Goal: Task Accomplishment & Management: Manage account settings

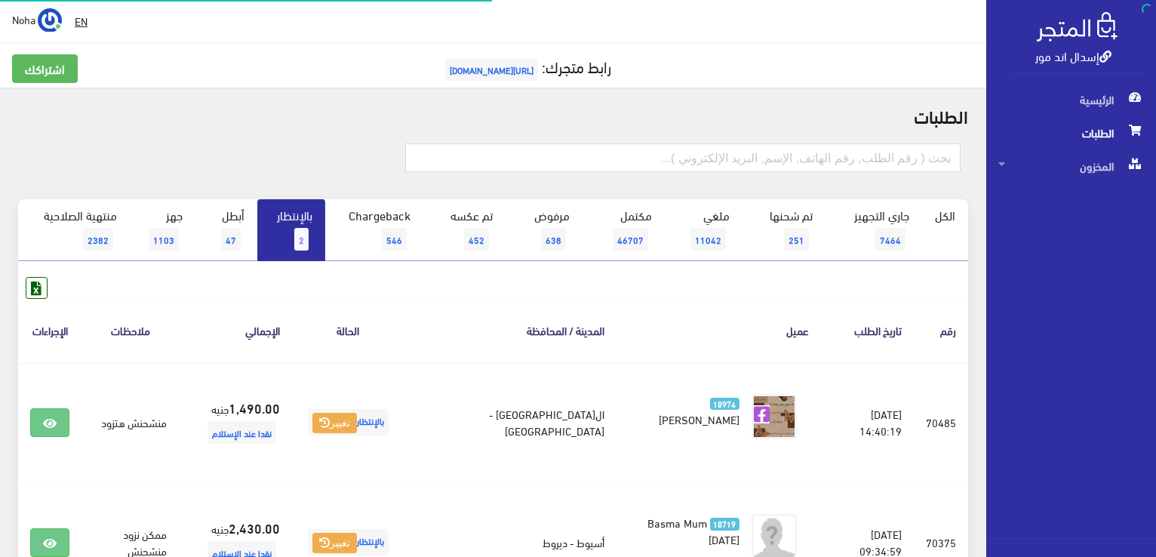
click at [286, 230] on link "بالإنتظار 2" at bounding box center [291, 230] width 68 height 62
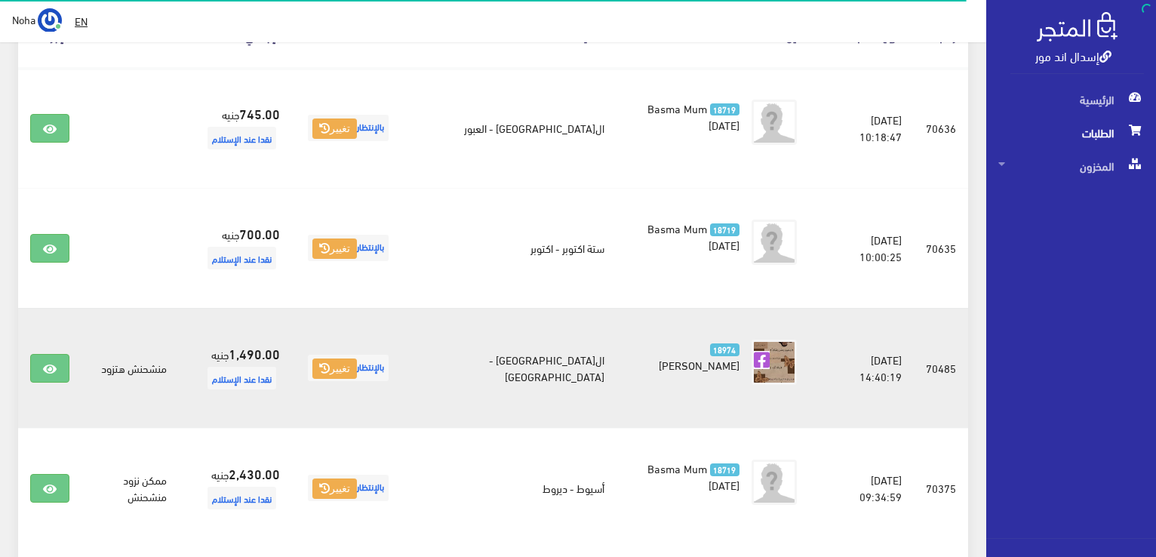
scroll to position [302, 0]
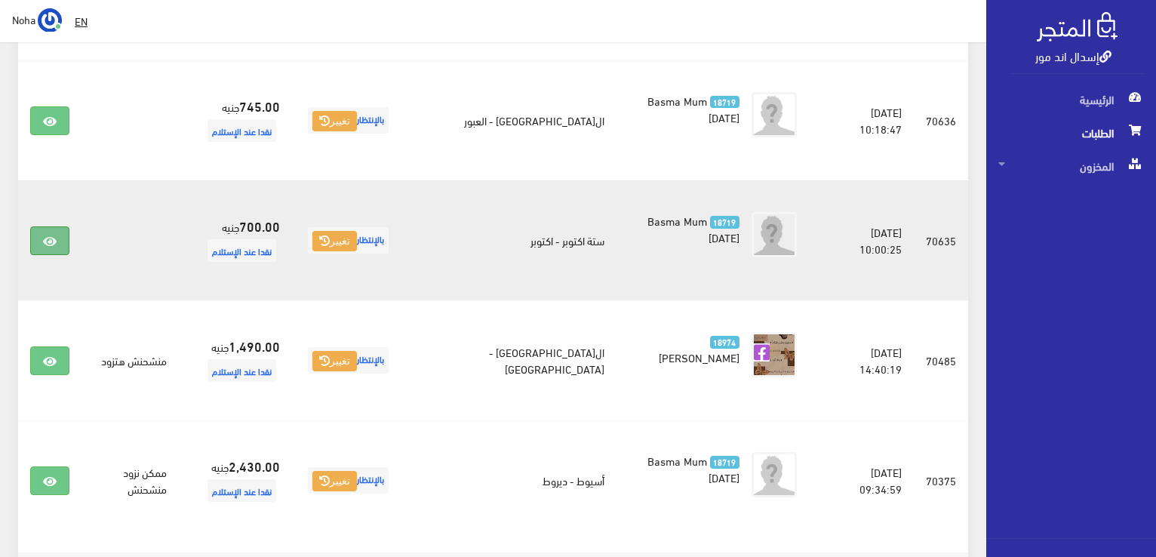
click at [59, 248] on link at bounding box center [49, 240] width 39 height 29
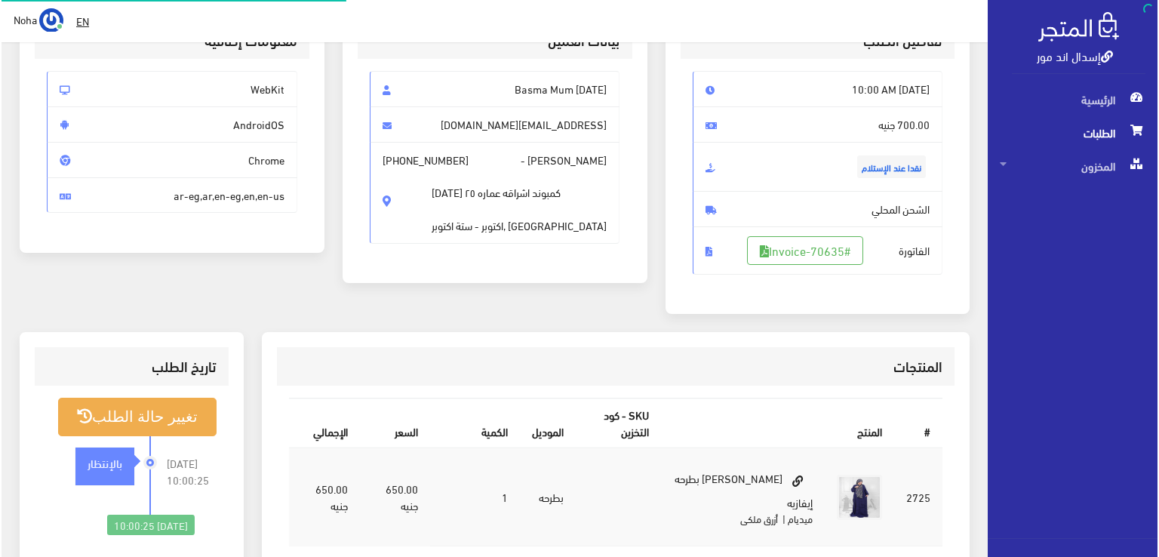
scroll to position [226, 0]
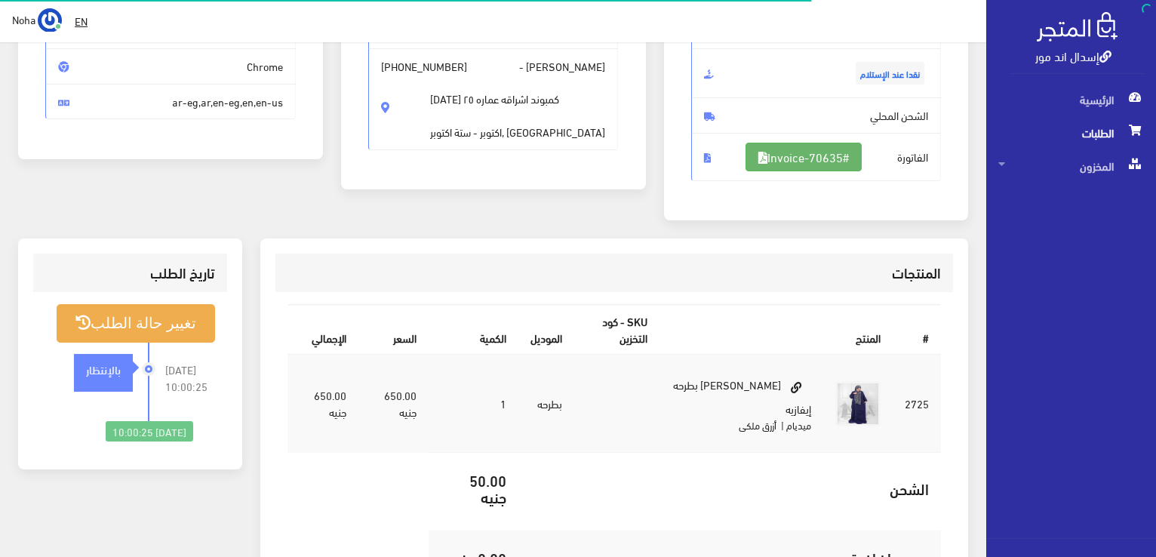
click at [838, 158] on link "#Invoice-70635" at bounding box center [803, 157] width 116 height 29
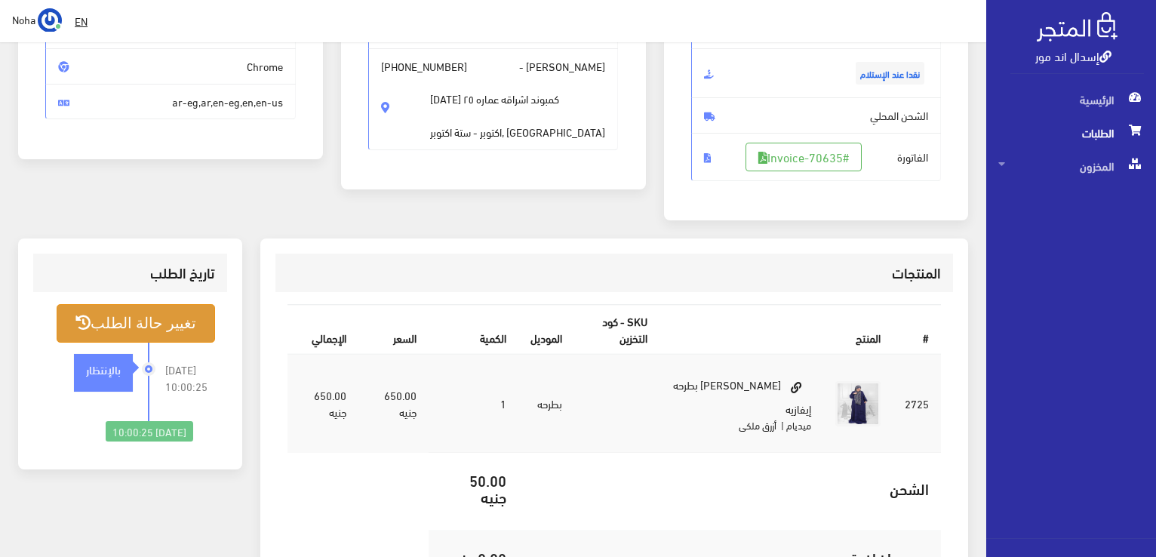
click at [152, 330] on button "تغيير حالة الطلب" at bounding box center [136, 323] width 158 height 38
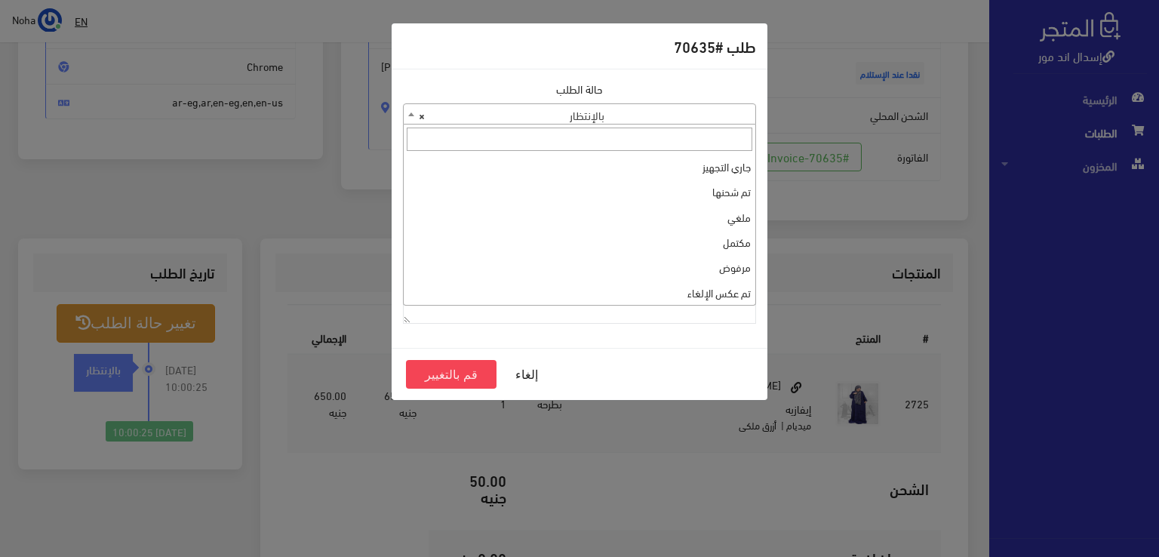
click at [546, 113] on span "× بالإنتظار" at bounding box center [579, 114] width 351 height 21
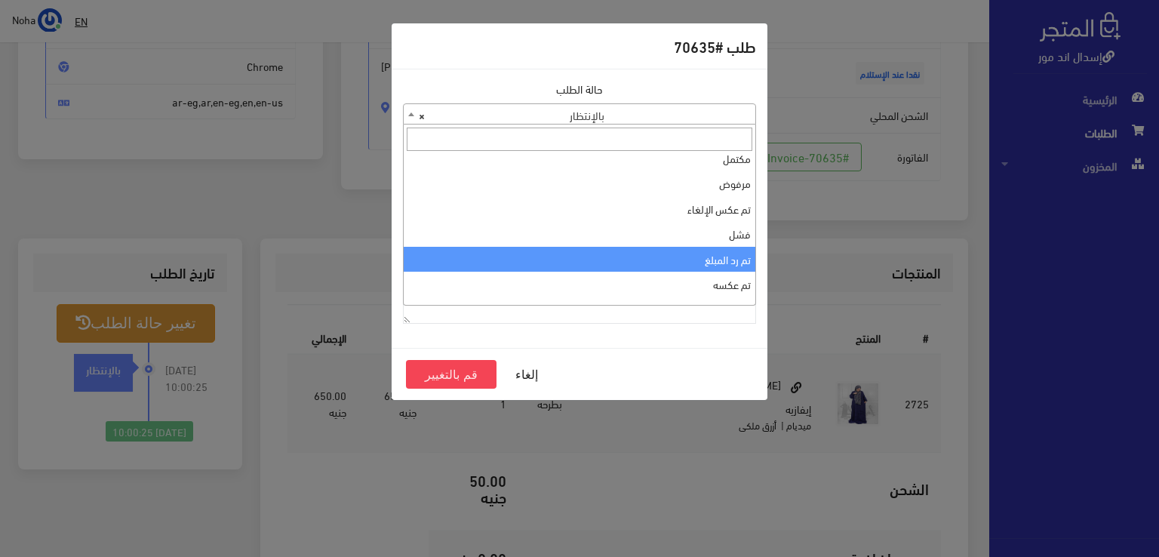
scroll to position [0, 0]
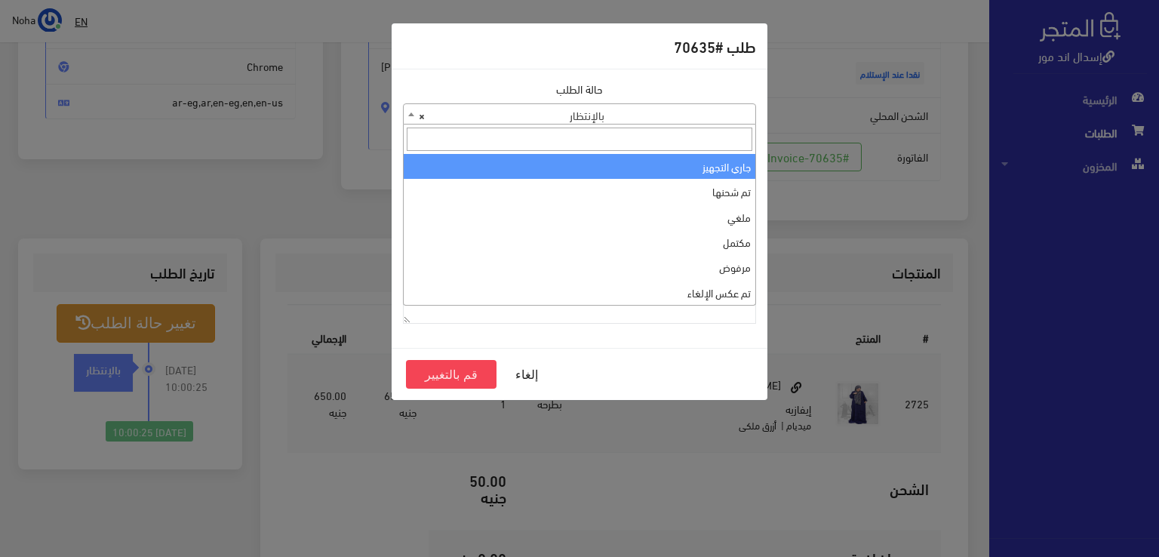
select select "1"
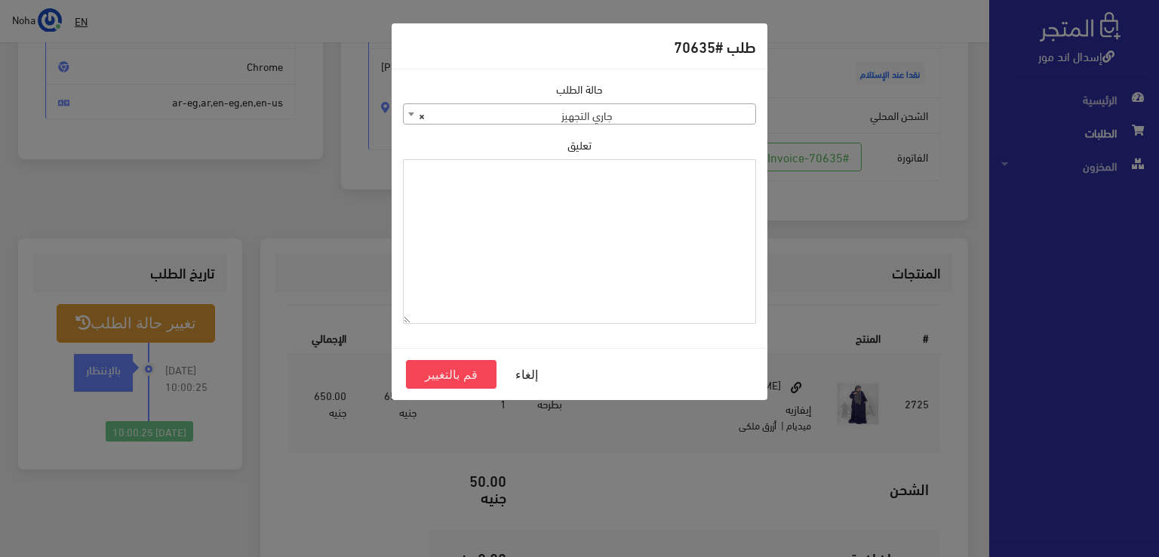
paste textarea "1123990"
type textarea "1123990"
click at [455, 369] on button "قم بالتغيير" at bounding box center [451, 374] width 91 height 29
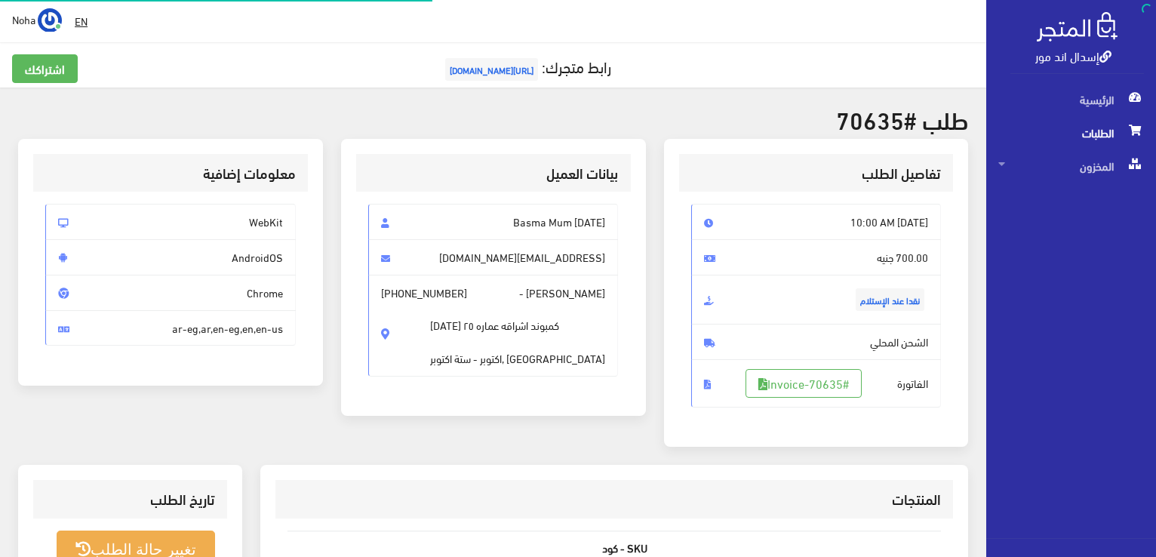
scroll to position [216, 0]
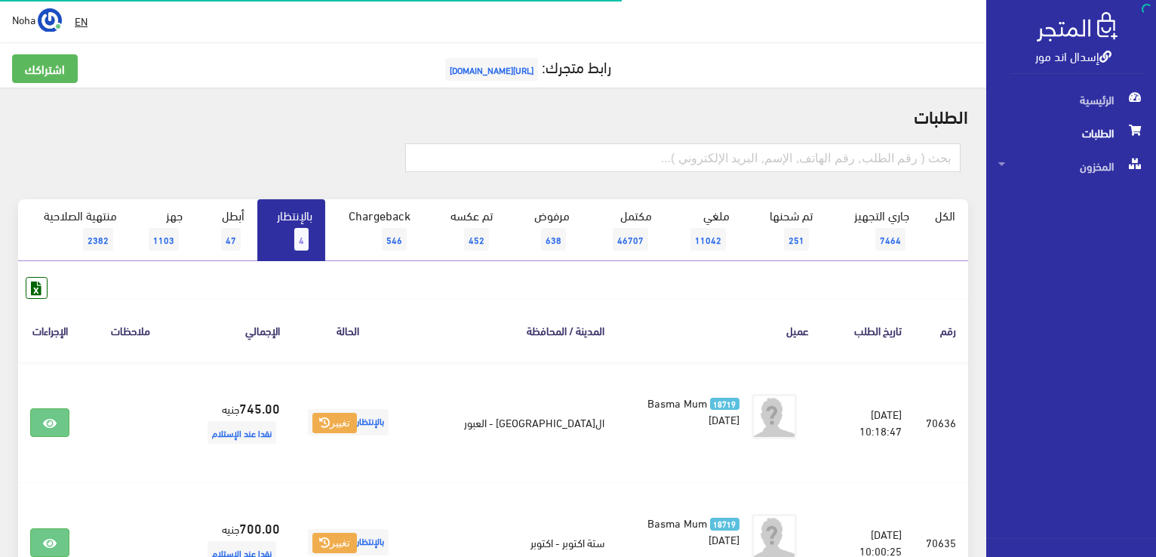
scroll to position [302, 0]
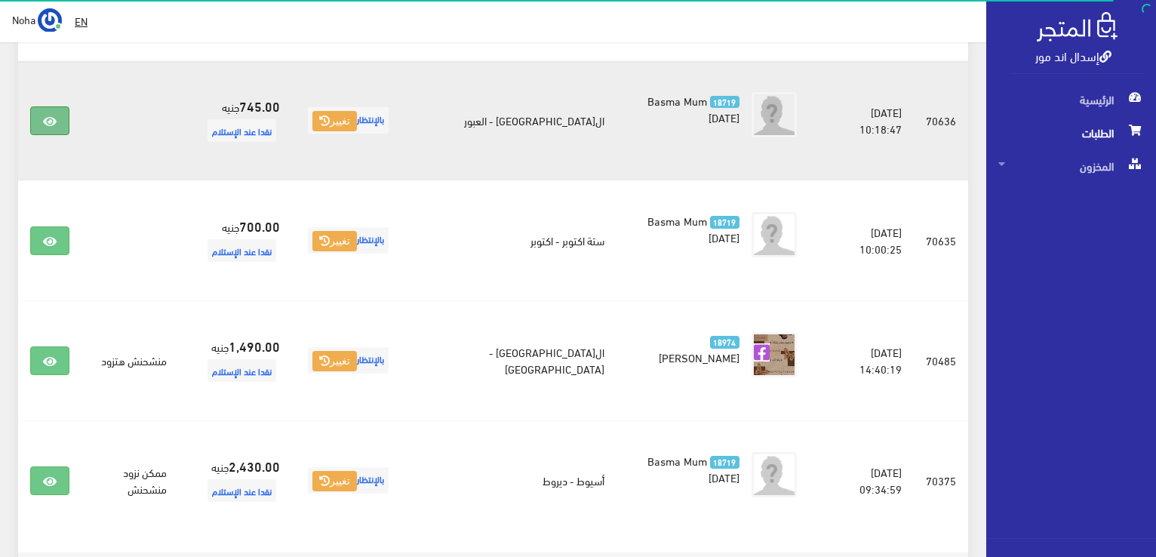
click at [41, 123] on link at bounding box center [49, 120] width 39 height 29
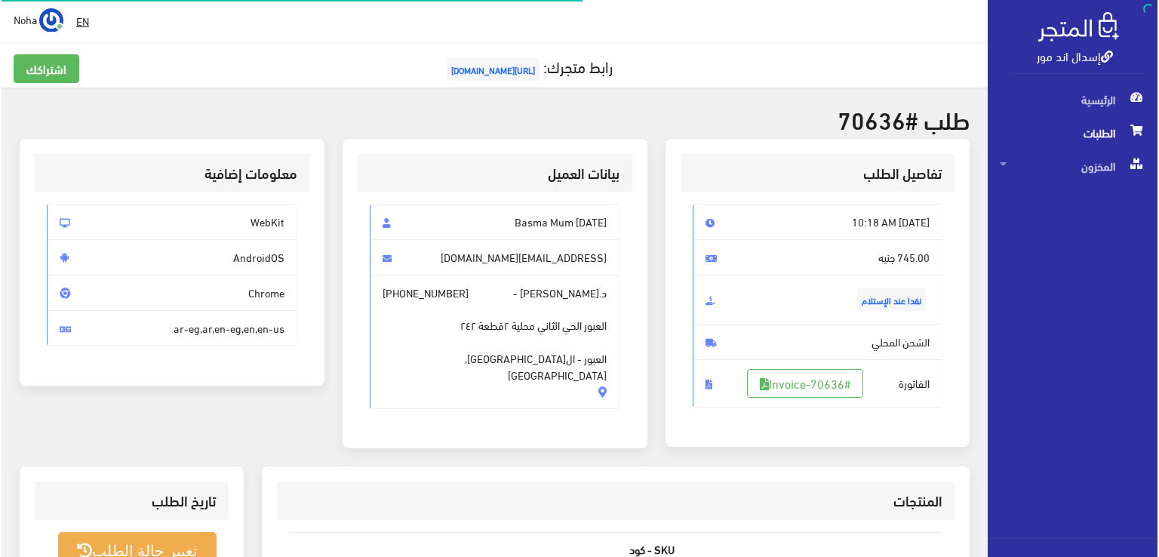
scroll to position [302, 0]
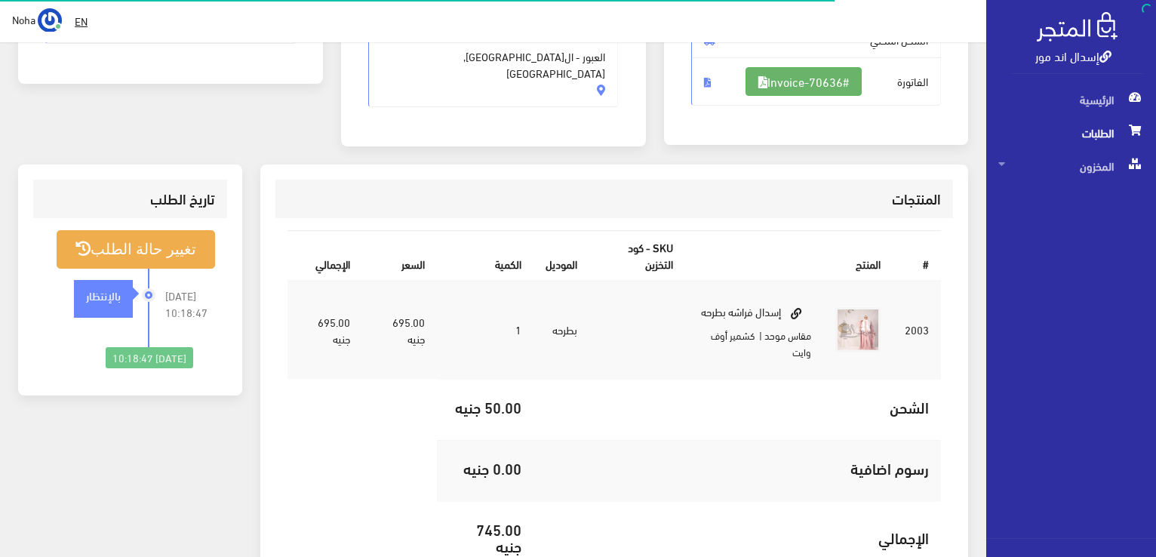
click at [807, 76] on link "#Invoice-70636" at bounding box center [803, 81] width 116 height 29
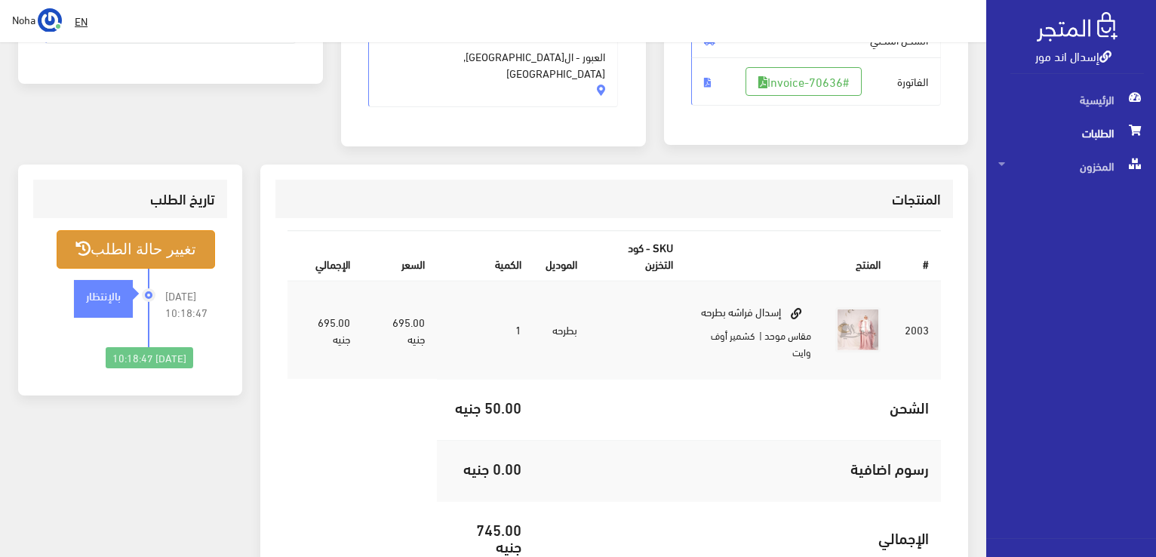
click at [151, 246] on button "تغيير حالة الطلب" at bounding box center [136, 249] width 158 height 38
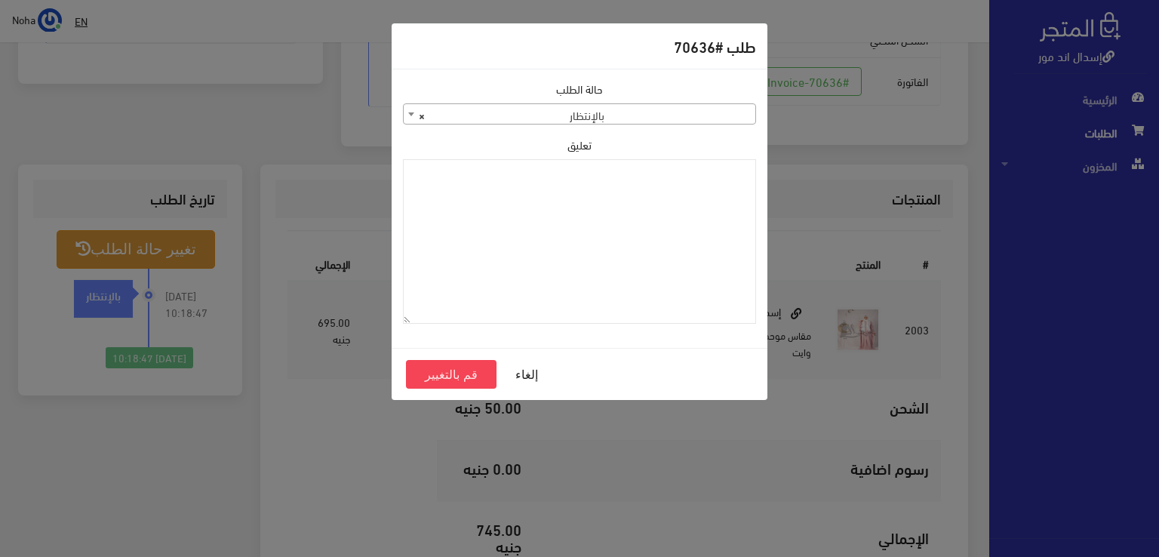
click at [526, 113] on span "× بالإنتظار" at bounding box center [579, 114] width 351 height 21
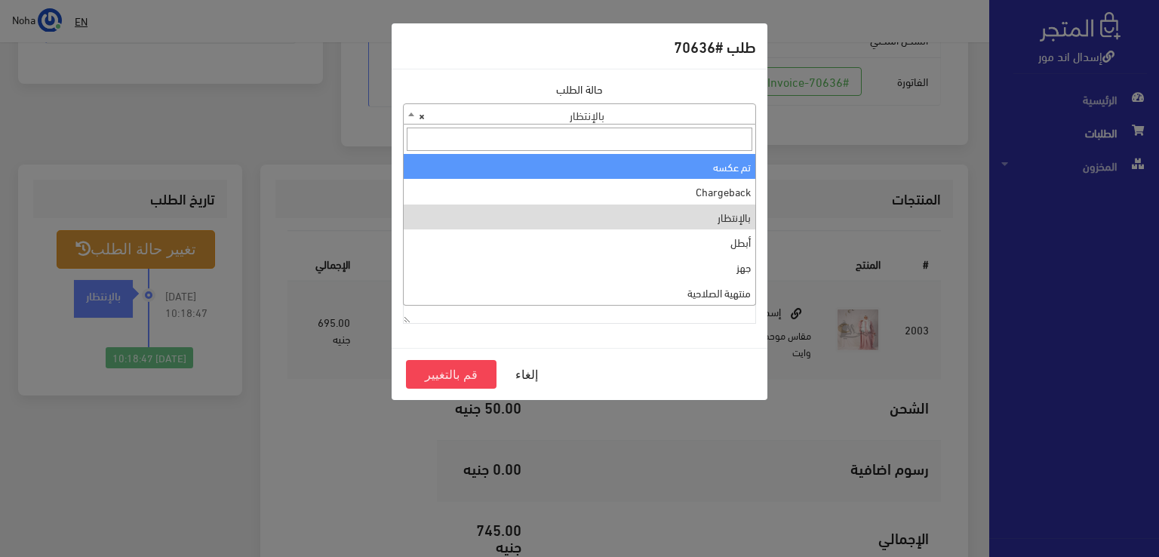
scroll to position [0, 0]
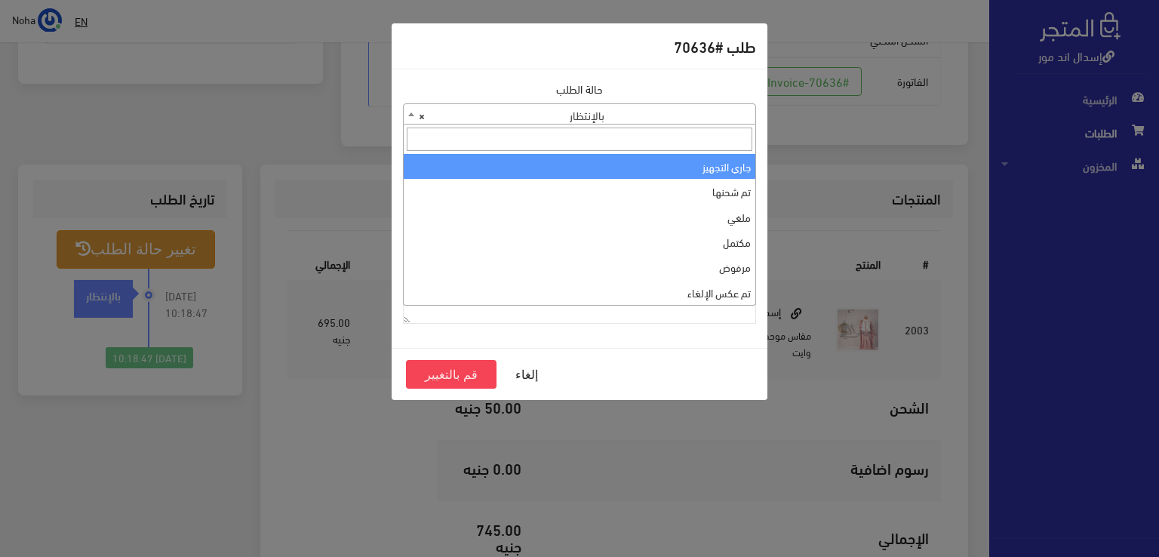
select select "1"
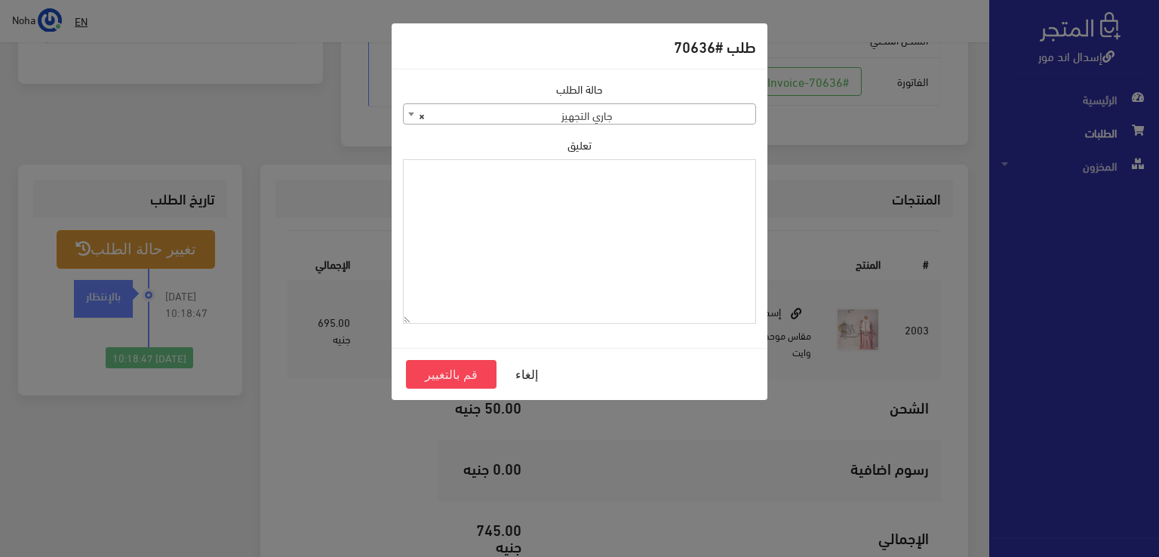
paste textarea "1123990"
type textarea "1123990"
click at [434, 373] on button "قم بالتغيير" at bounding box center [451, 374] width 91 height 29
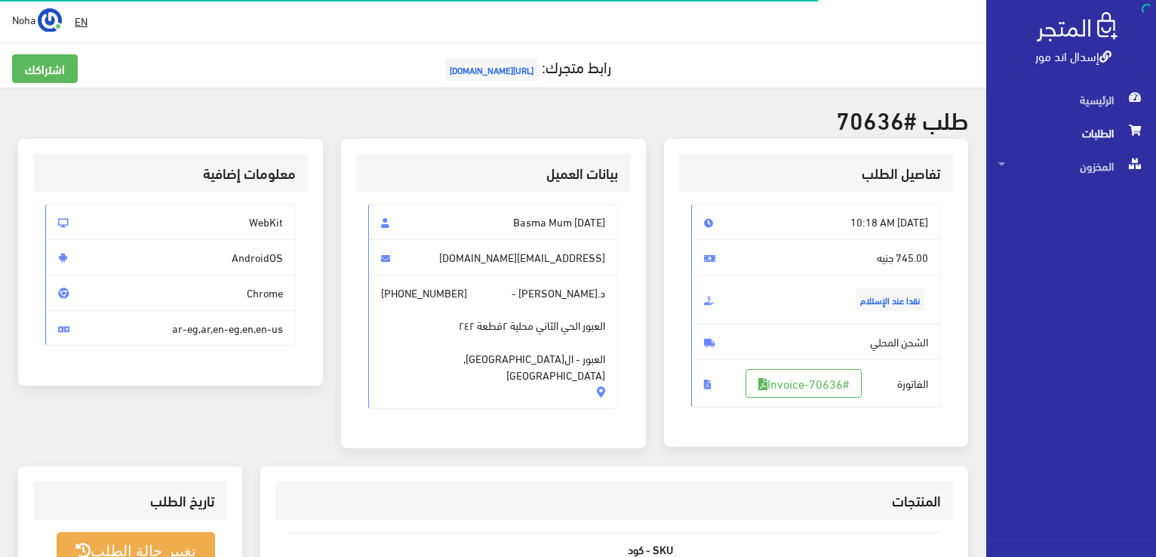
scroll to position [302, 0]
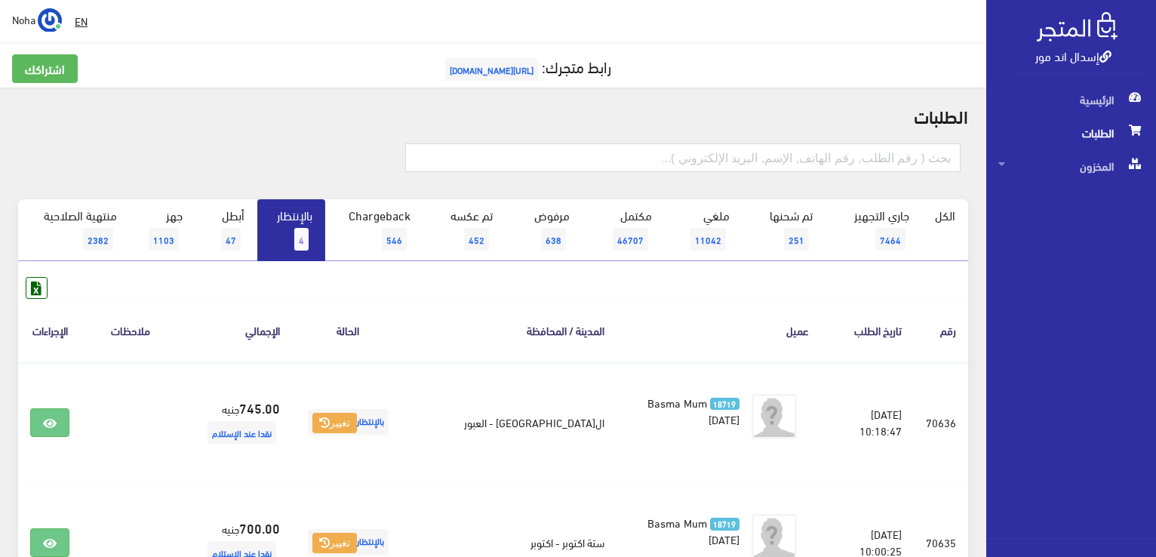
click at [281, 215] on link "بالإنتظار 4" at bounding box center [291, 230] width 68 height 62
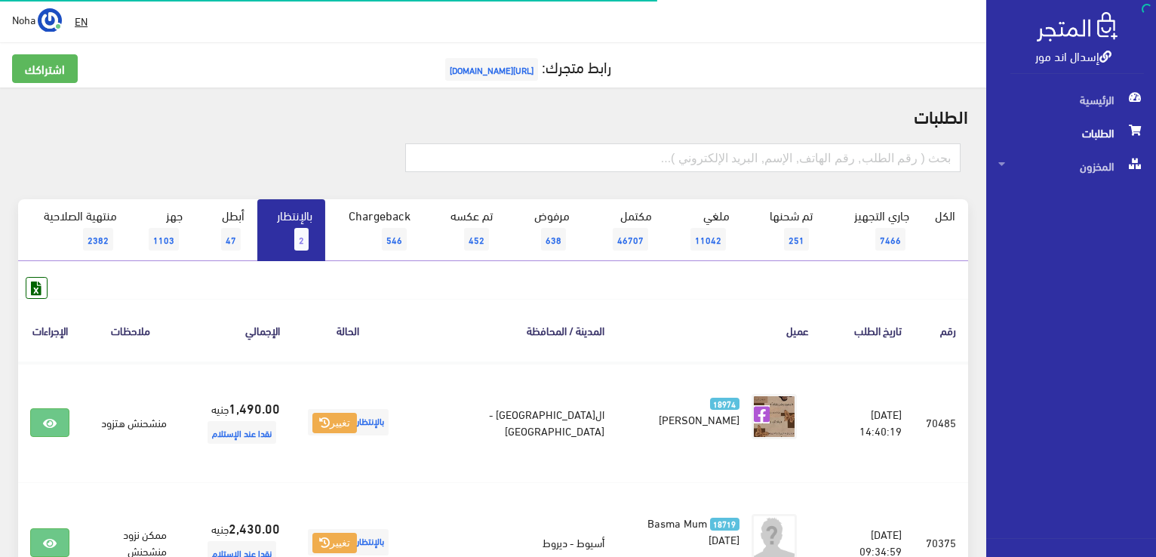
scroll to position [165, 0]
